Goal: Go to known website: Go to known website

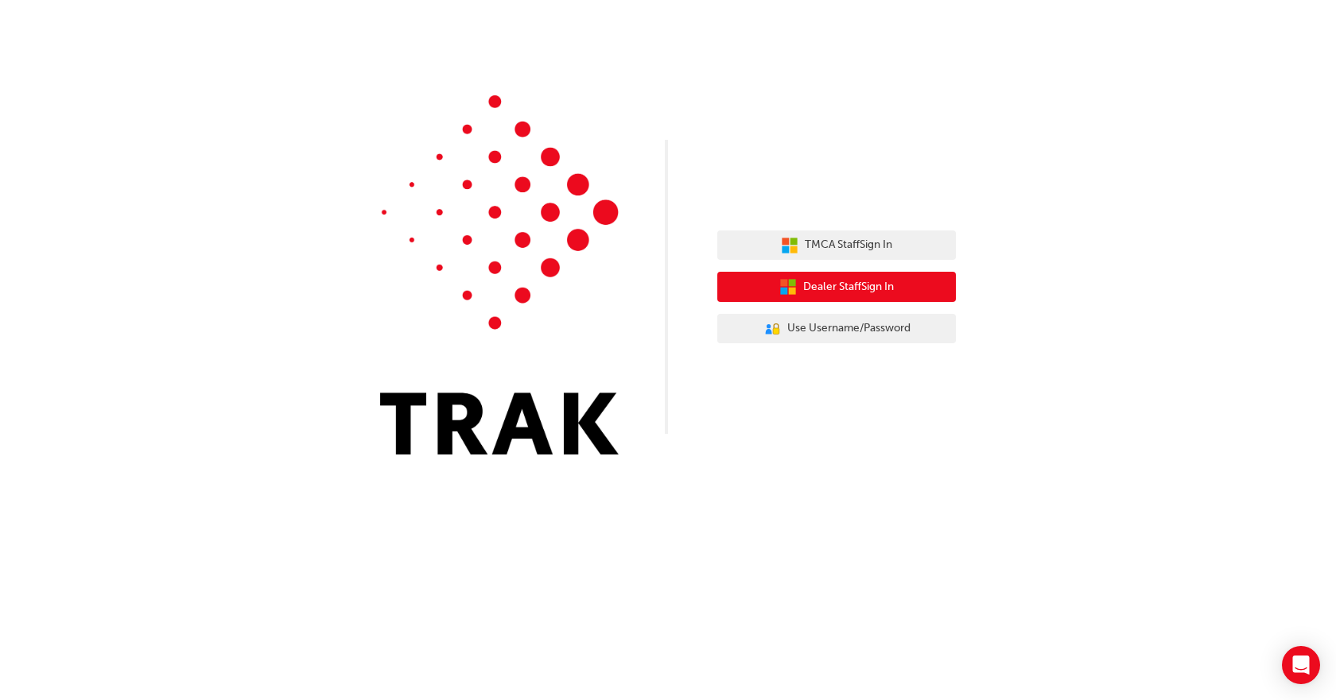
click at [841, 290] on span "Dealer Staff Sign In" at bounding box center [848, 287] width 91 height 18
